Goal: Information Seeking & Learning: Learn about a topic

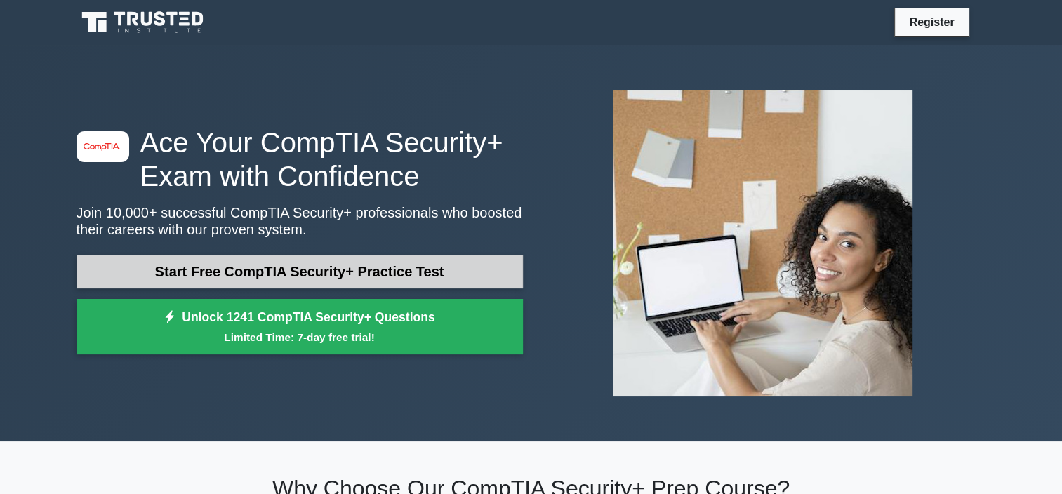
click at [205, 271] on link "Start Free CompTIA Security+ Practice Test" at bounding box center [299, 272] width 446 height 34
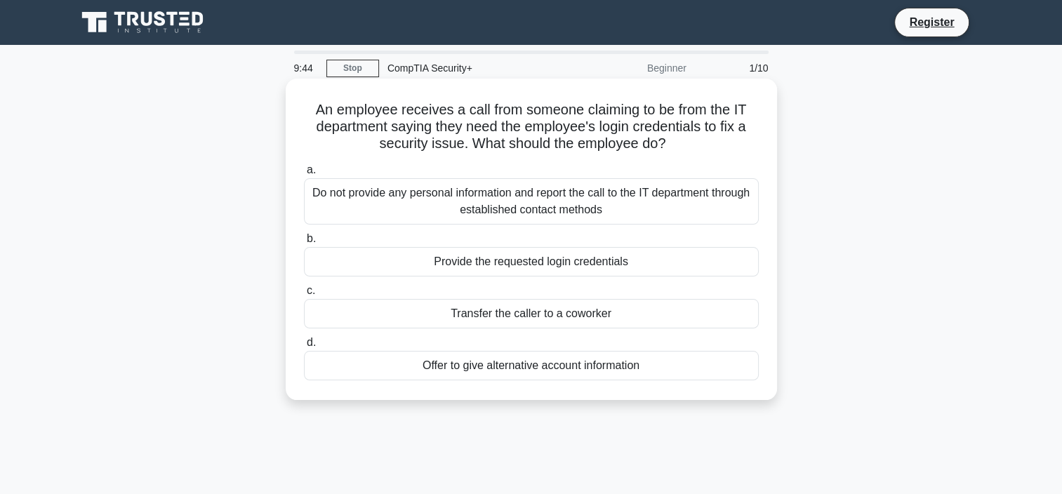
click at [415, 204] on div "Do not provide any personal information and report the call to the IT departmen…" at bounding box center [531, 201] width 455 height 46
click at [304, 175] on input "a. Do not provide any personal information and report the call to the IT depart…" at bounding box center [304, 170] width 0 height 9
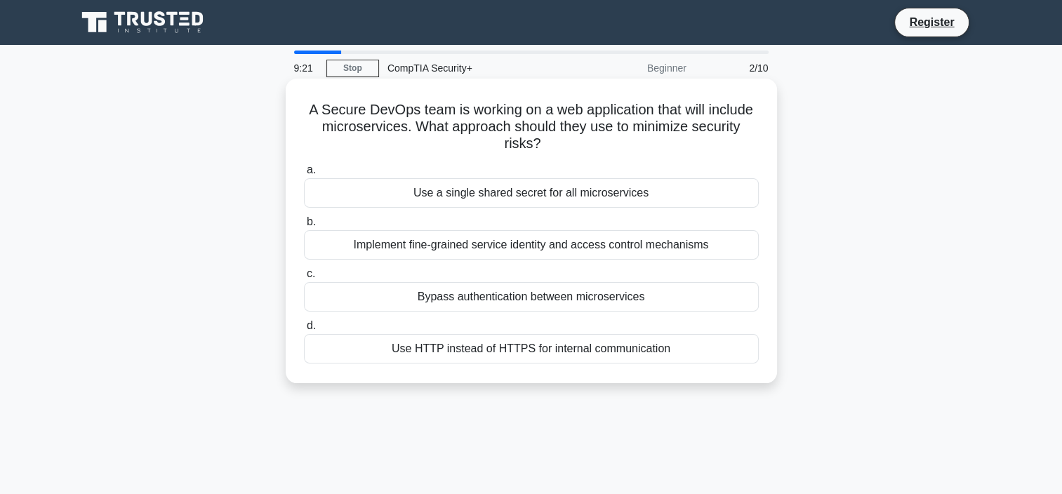
click at [450, 241] on div "Implement fine-grained service identity and access control mechanisms" at bounding box center [531, 244] width 455 height 29
click at [304, 227] on input "b. Implement fine-grained service identity and access control mechanisms" at bounding box center [304, 222] width 0 height 9
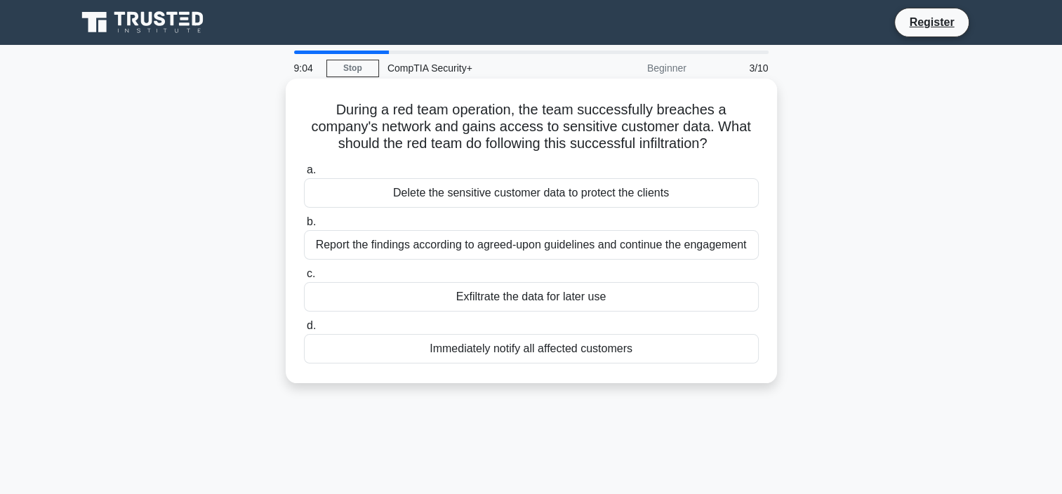
click at [578, 250] on div "Report the findings according to agreed-upon guidelines and continue the engage…" at bounding box center [531, 244] width 455 height 29
click at [304, 227] on input "b. Report the findings according to agreed-upon guidelines and continue the eng…" at bounding box center [304, 222] width 0 height 9
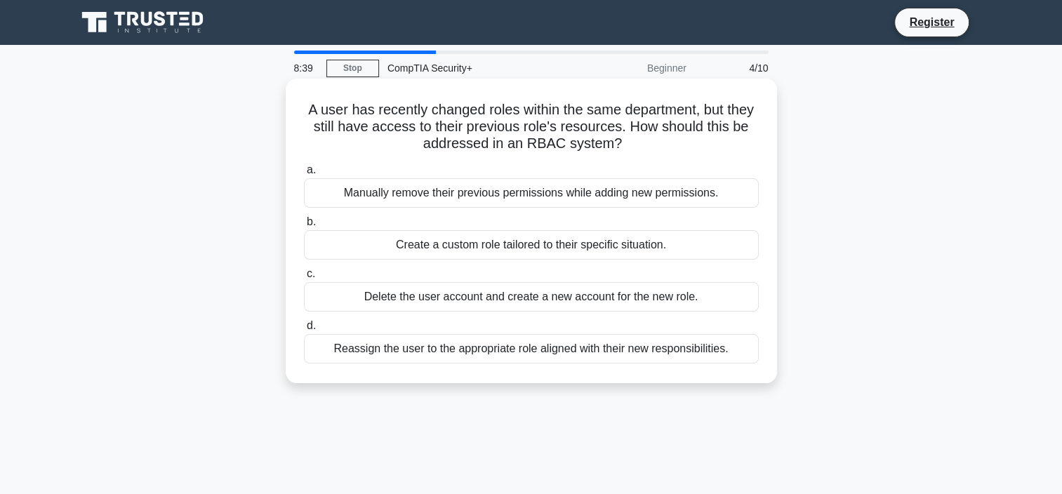
click at [550, 345] on div "Reassign the user to the appropriate role aligned with their new responsibiliti…" at bounding box center [531, 348] width 455 height 29
click at [304, 331] on input "d. Reassign the user to the appropriate role aligned with their new responsibil…" at bounding box center [304, 325] width 0 height 9
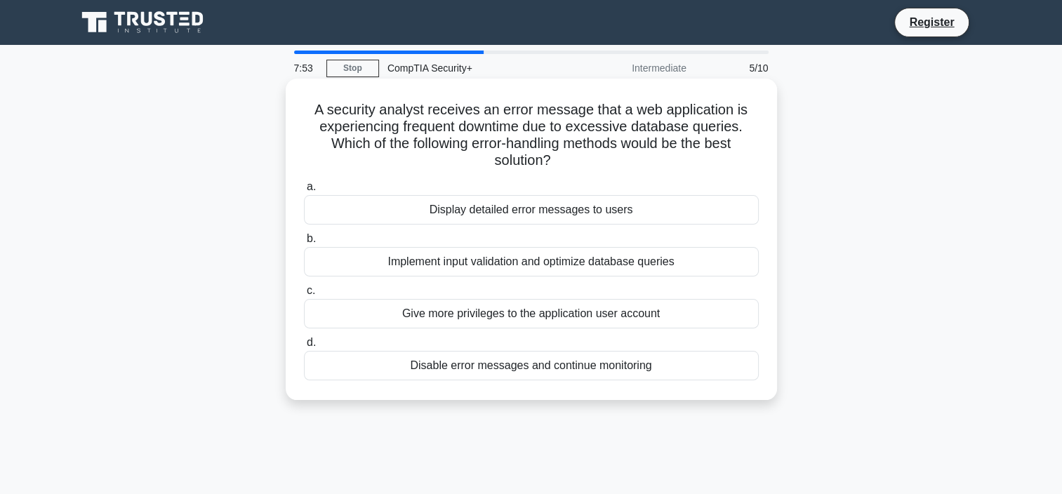
click at [461, 265] on div "Implement input validation and optimize database queries" at bounding box center [531, 261] width 455 height 29
click at [304, 243] on input "b. Implement input validation and optimize database queries" at bounding box center [304, 238] width 0 height 9
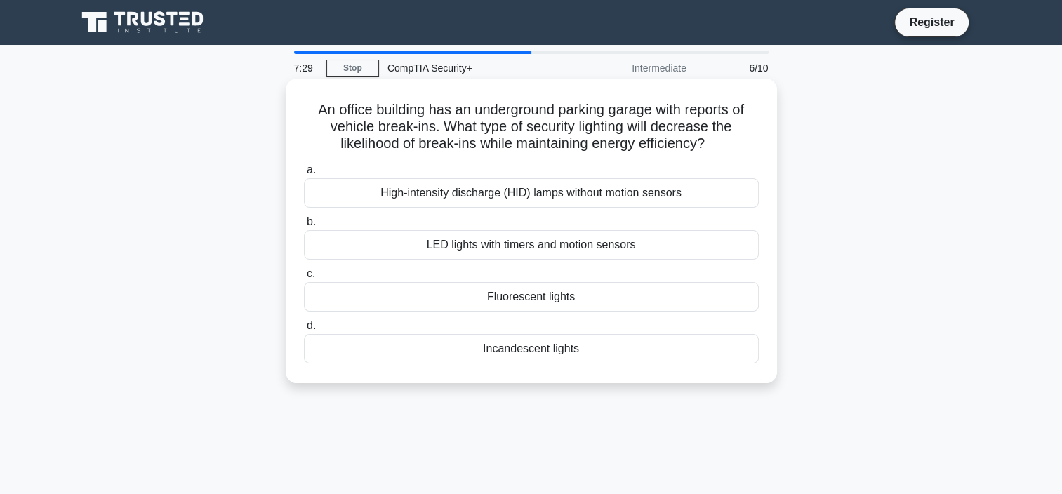
click at [664, 247] on div "LED lights with timers and motion sensors" at bounding box center [531, 244] width 455 height 29
click at [304, 227] on input "b. LED lights with timers and motion sensors" at bounding box center [304, 222] width 0 height 9
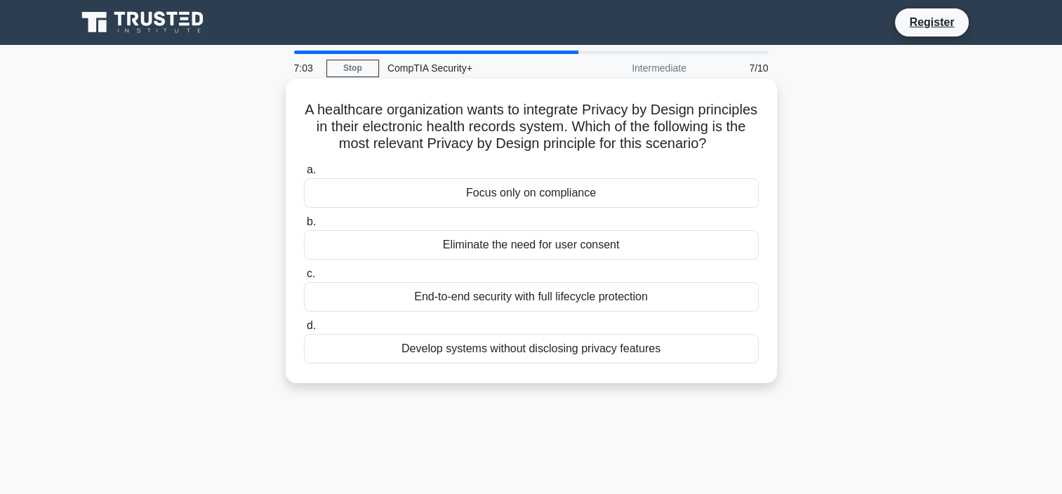
click at [634, 312] on div "End-to-end security with full lifecycle protection" at bounding box center [531, 296] width 455 height 29
click at [304, 279] on input "c. End-to-end security with full lifecycle protection" at bounding box center [304, 273] width 0 height 9
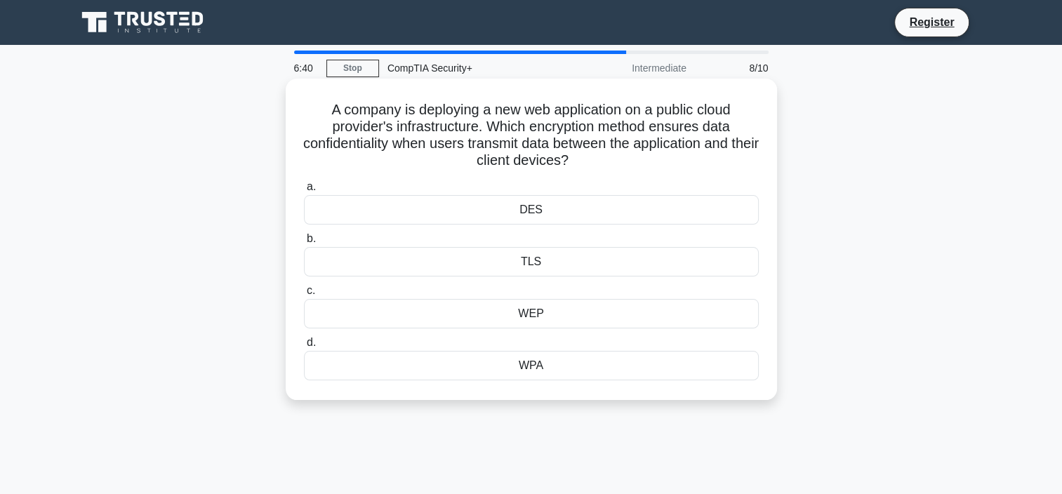
click at [639, 206] on div "DES" at bounding box center [531, 209] width 455 height 29
click at [304, 192] on input "a. DES" at bounding box center [304, 186] width 0 height 9
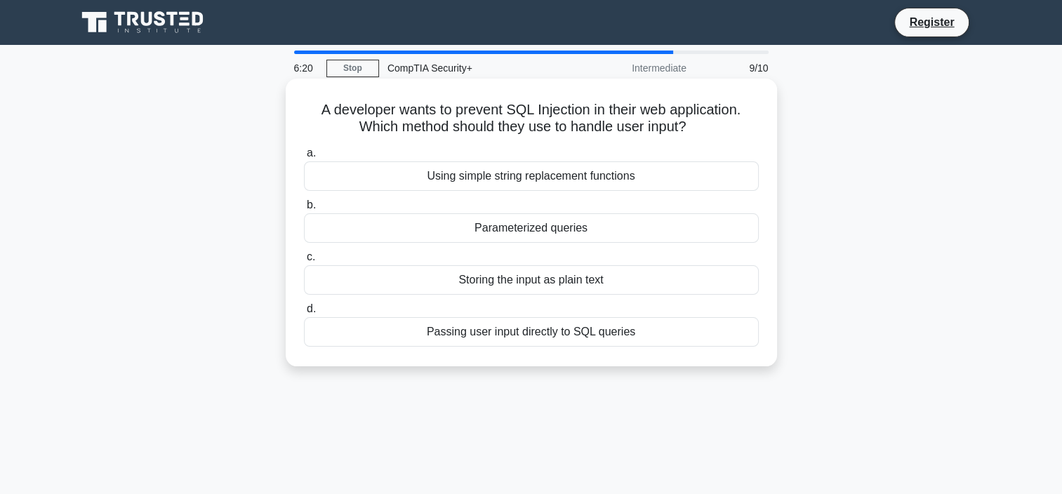
click at [574, 227] on div "Parameterized queries" at bounding box center [531, 227] width 455 height 29
click at [304, 210] on input "b. Parameterized queries" at bounding box center [304, 205] width 0 height 9
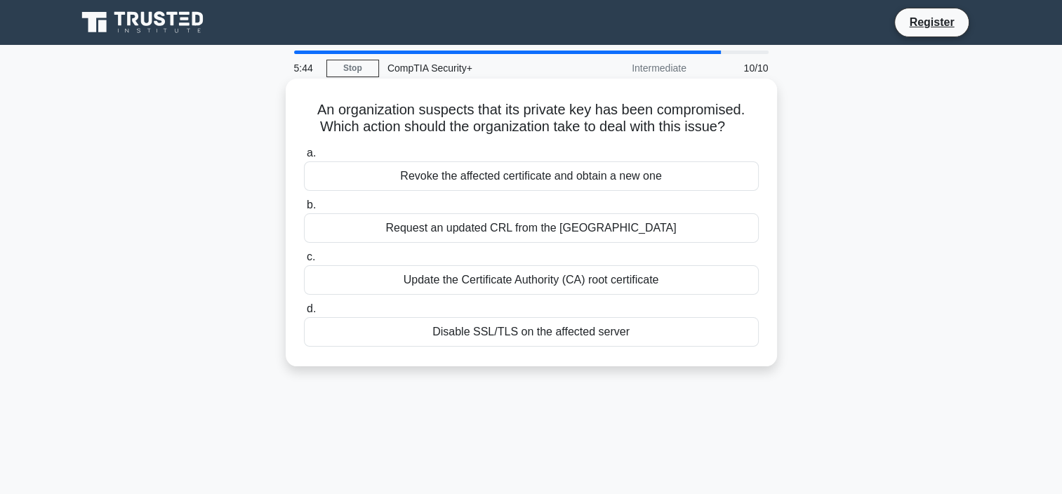
click at [543, 278] on div "Update the Certificate Authority (CA) root certificate" at bounding box center [531, 279] width 455 height 29
click at [304, 262] on input "c. Update the Certificate Authority (CA) root certificate" at bounding box center [304, 257] width 0 height 9
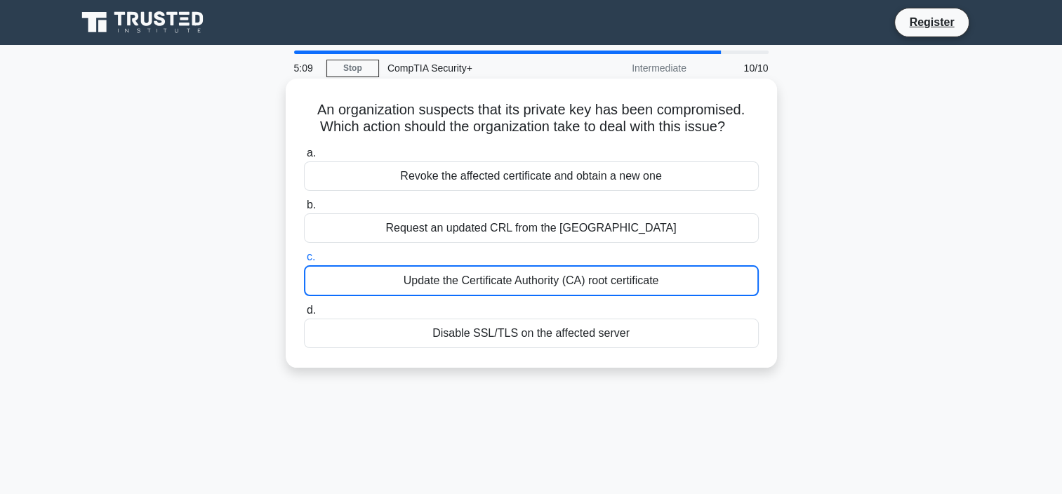
click at [494, 180] on div "Revoke the affected certificate and obtain a new one" at bounding box center [531, 175] width 455 height 29
click at [304, 158] on input "a. Revoke the affected certificate and obtain a new one" at bounding box center [304, 153] width 0 height 9
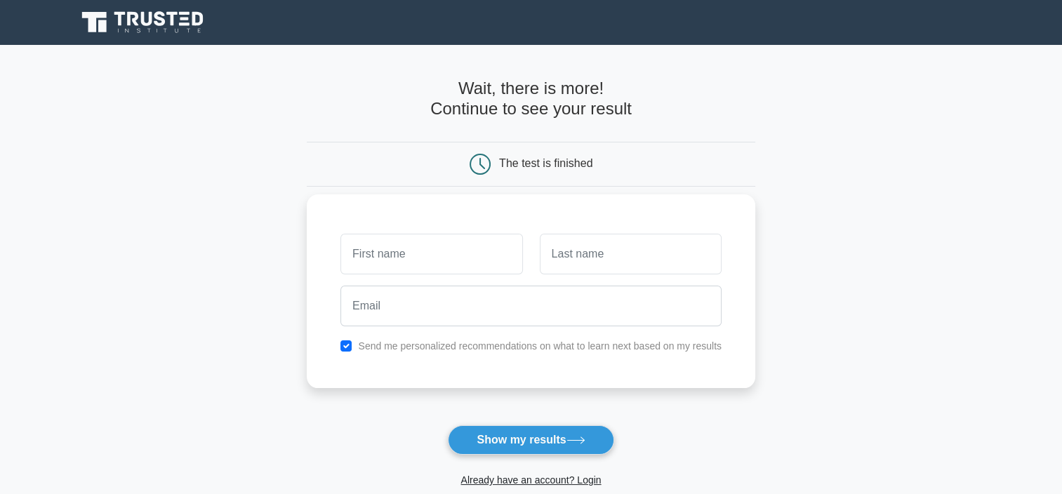
click at [406, 258] on input "text" at bounding box center [431, 254] width 182 height 41
type input "Mon"
click at [571, 264] on input "text" at bounding box center [631, 254] width 182 height 41
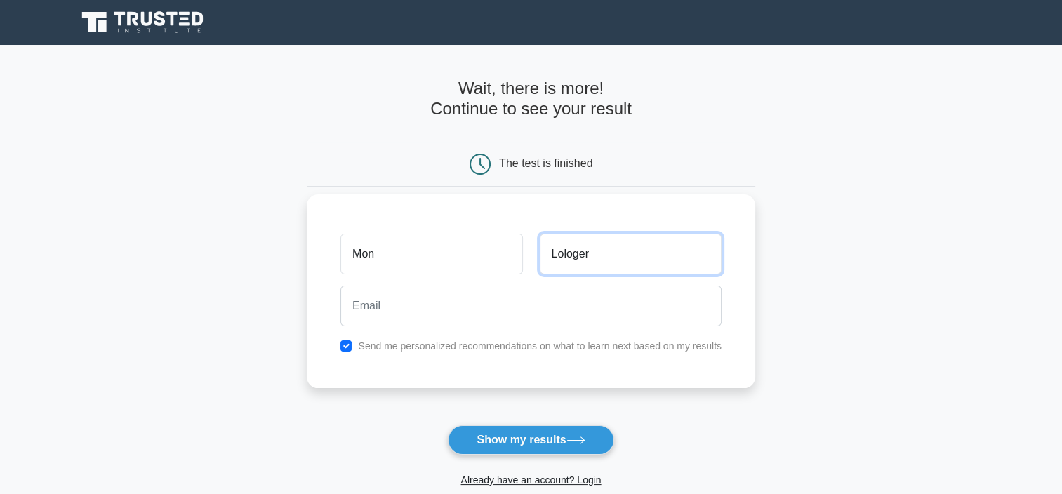
type input "Lologer"
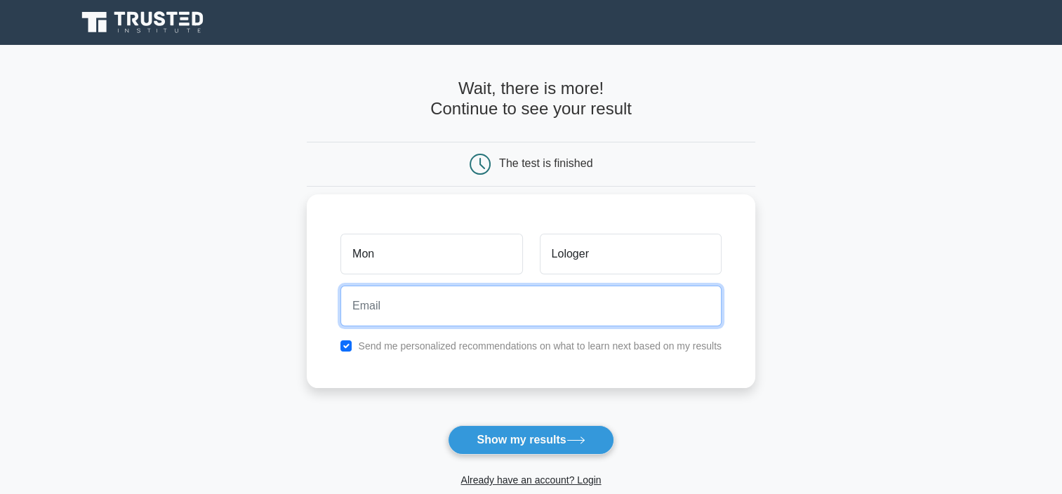
click at [464, 293] on input "email" at bounding box center [530, 306] width 381 height 41
type input "[EMAIL_ADDRESS][DOMAIN_NAME]"
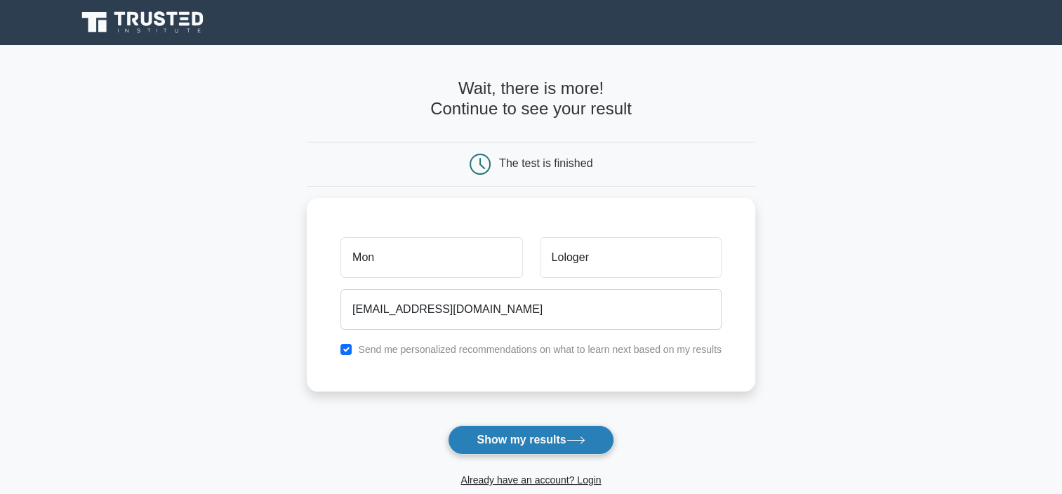
click at [514, 435] on button "Show my results" at bounding box center [531, 439] width 166 height 29
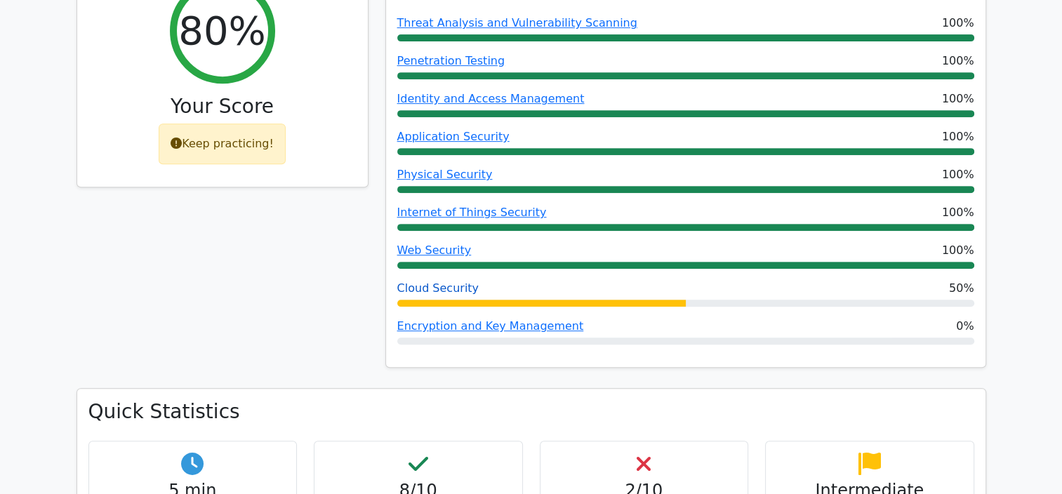
scroll to position [702, 0]
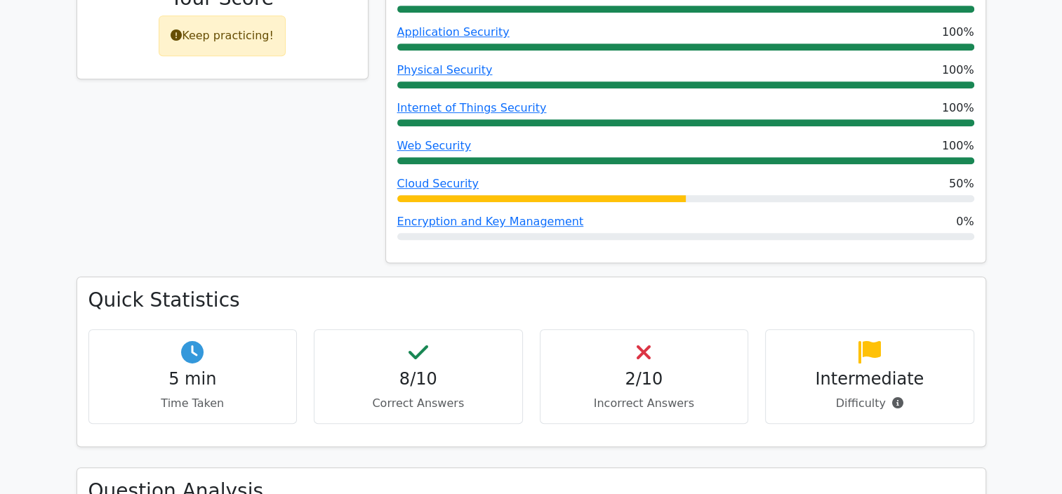
click at [624, 369] on h4 "2/10" at bounding box center [644, 379] width 185 height 20
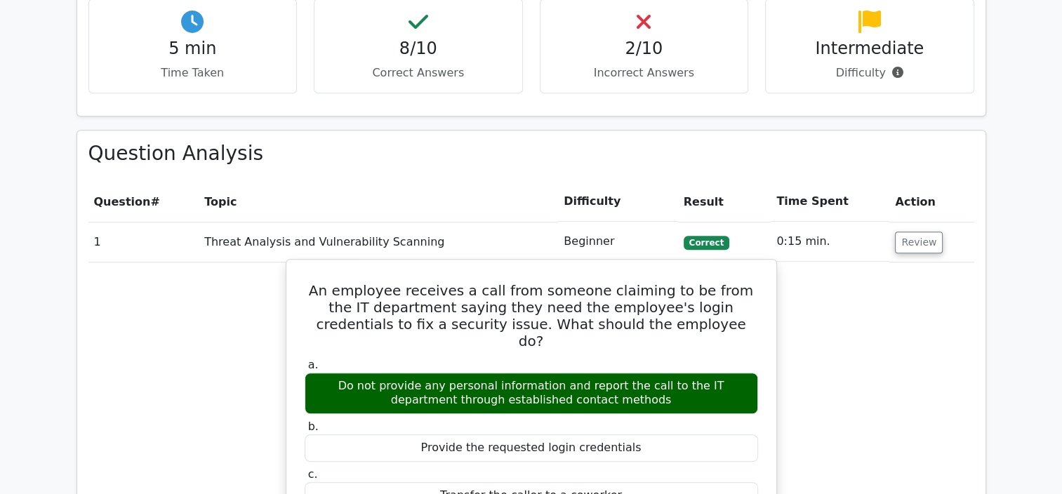
scroll to position [1123, 0]
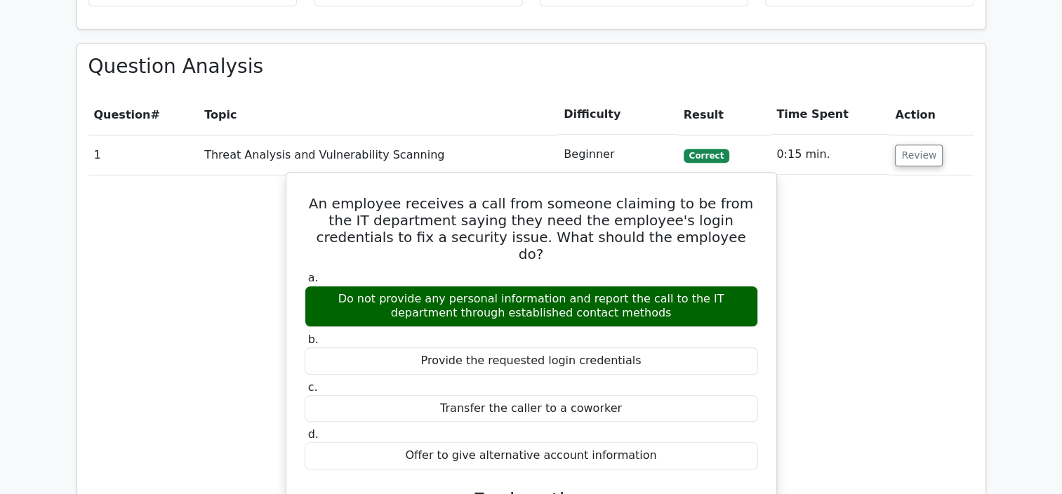
click at [648, 286] on div "Do not provide any personal information and report the call to the IT departmen…" at bounding box center [531, 307] width 453 height 42
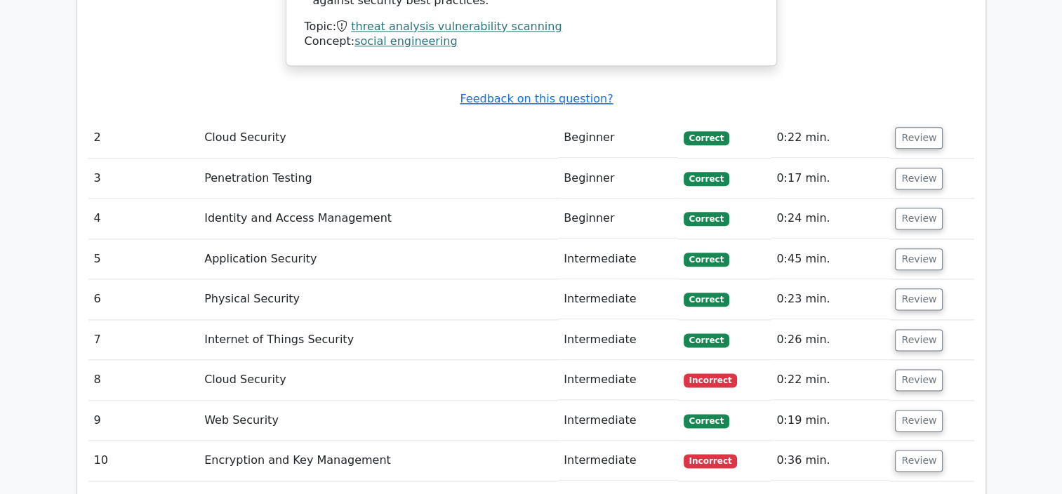
scroll to position [1684, 0]
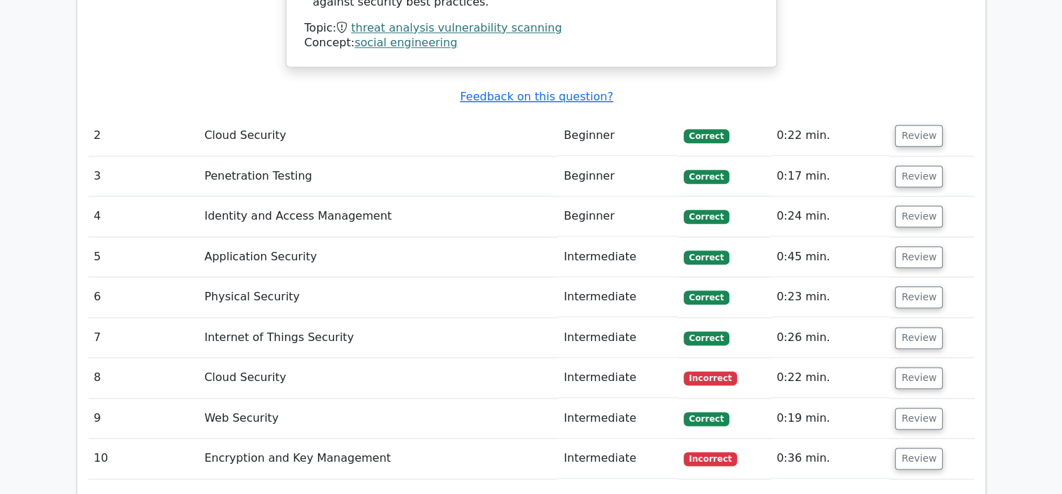
click at [248, 358] on td "Cloud Security" at bounding box center [378, 378] width 359 height 40
click at [639, 358] on td "Intermediate" at bounding box center [617, 378] width 119 height 40
drag, startPoint x: 694, startPoint y: 314, endPoint x: 758, endPoint y: 316, distance: 63.9
click at [697, 358] on td "Incorrect" at bounding box center [724, 378] width 93 height 40
click at [762, 358] on td "Incorrect" at bounding box center [724, 378] width 93 height 40
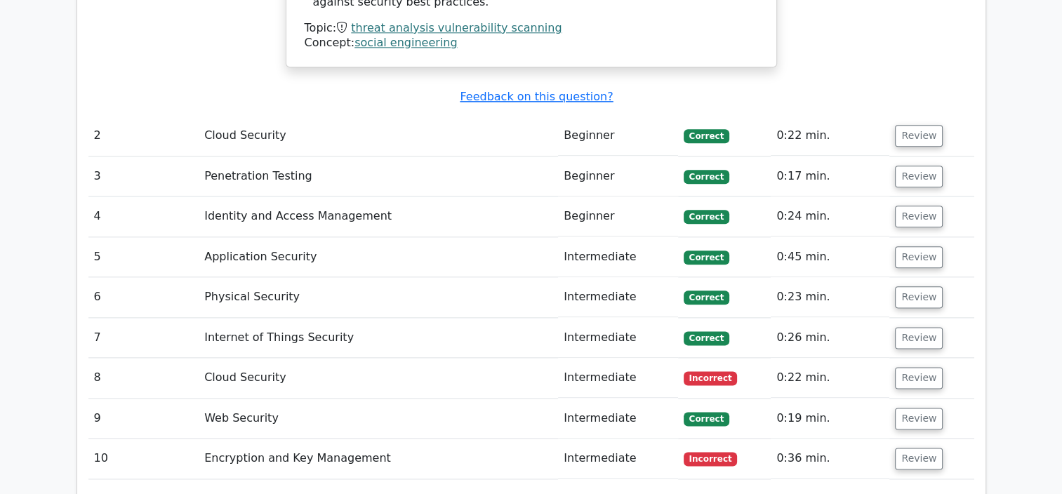
click at [763, 358] on td "Incorrect" at bounding box center [724, 378] width 93 height 40
click at [817, 358] on td "0:22 min." at bounding box center [829, 378] width 119 height 40
drag, startPoint x: 820, startPoint y: 315, endPoint x: 918, endPoint y: 314, distance: 97.5
click at [918, 367] on button "Review" at bounding box center [919, 378] width 48 height 22
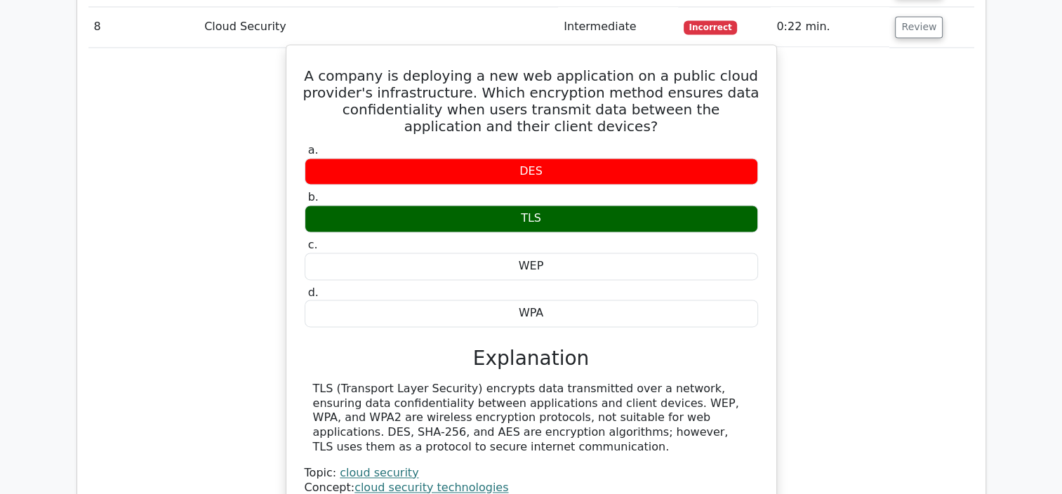
scroll to position [1824, 0]
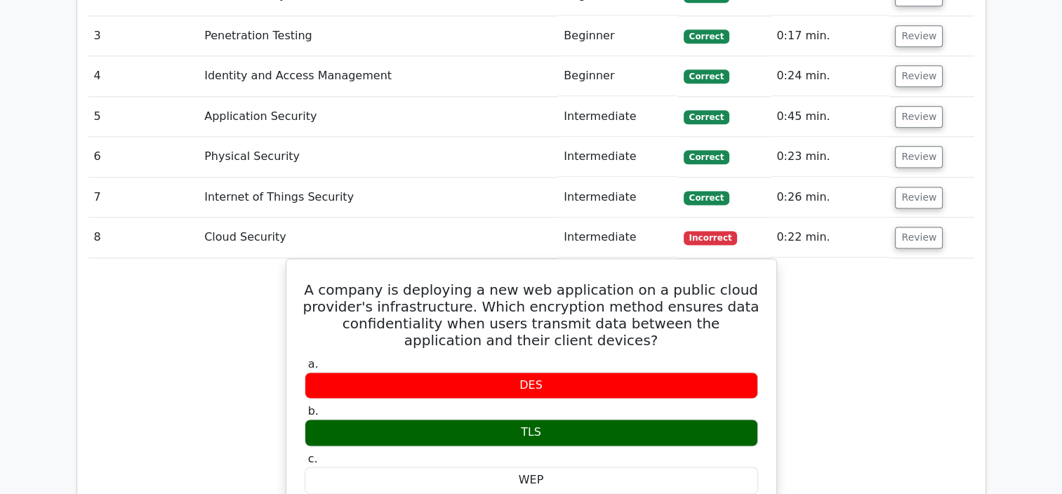
click at [187, 258] on div "A company is deploying a new web application on a public cloud provider's infra…" at bounding box center [531, 501] width 886 height 486
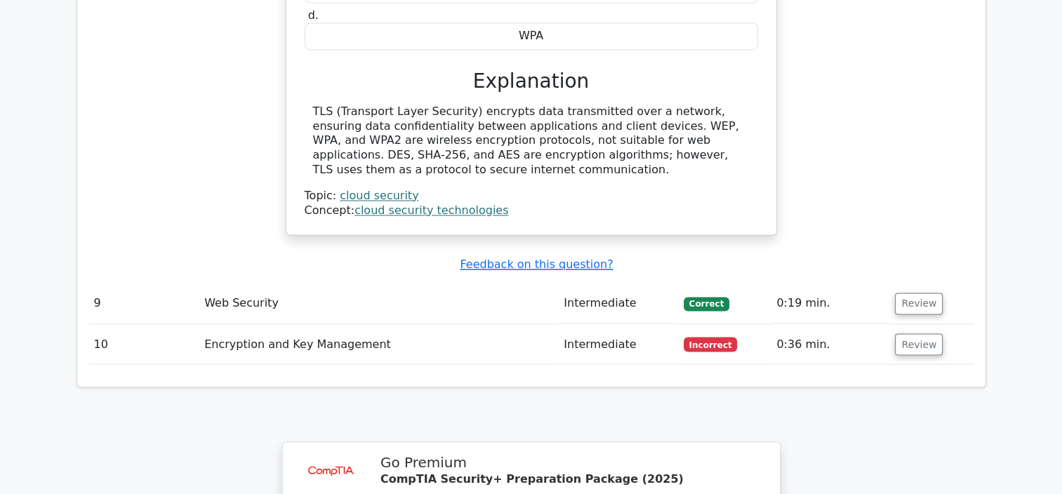
click at [704, 337] on span "Incorrect" at bounding box center [710, 344] width 54 height 14
click at [912, 324] on td "Review" at bounding box center [931, 344] width 84 height 40
click at [912, 333] on button "Review" at bounding box center [919, 344] width 48 height 22
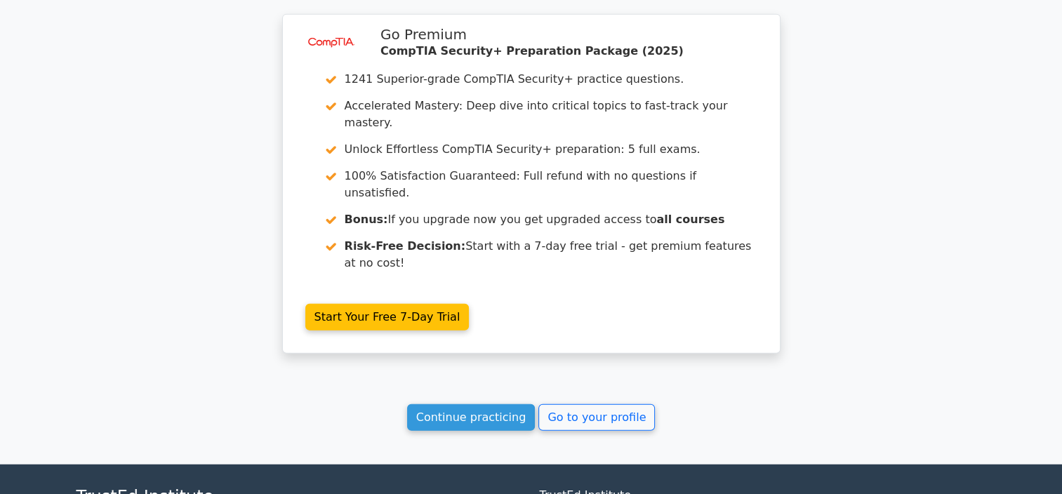
scroll to position [3330, 0]
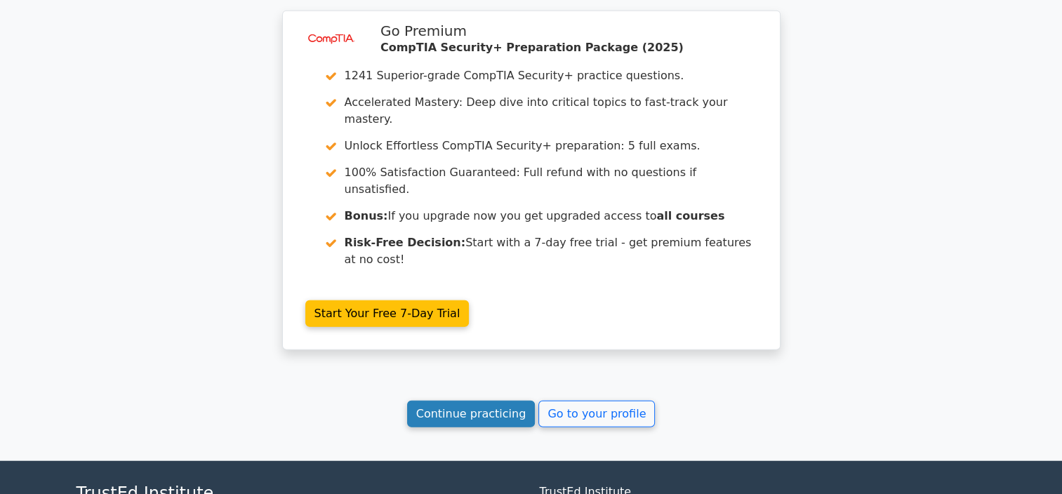
click at [472, 401] on link "Continue practicing" at bounding box center [471, 414] width 128 height 27
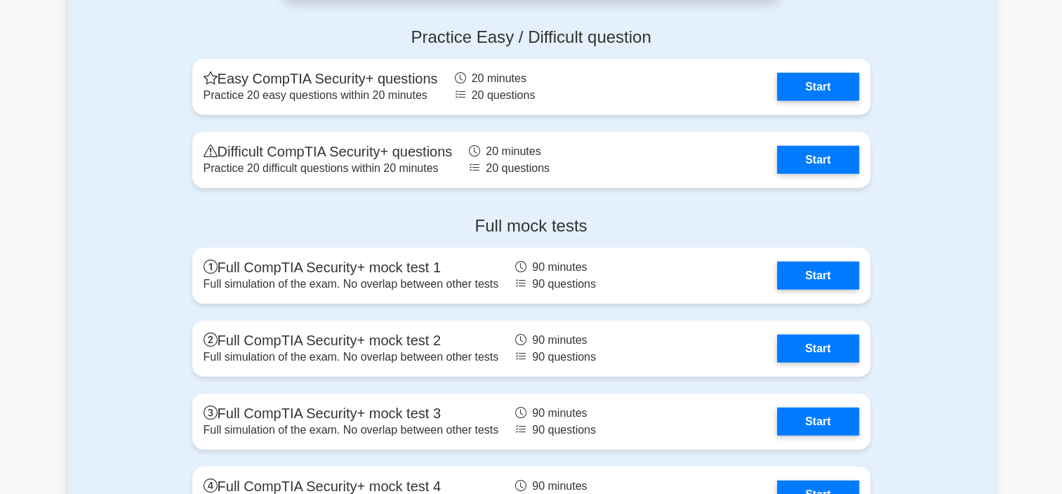
scroll to position [3298, 0]
